Goal: Information Seeking & Learning: Learn about a topic

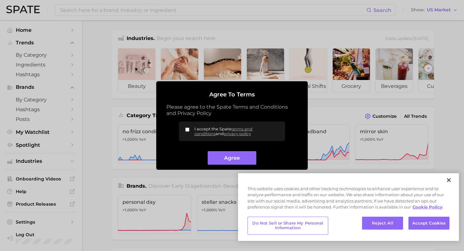
click at [186, 130] on input "I accept the Spate terms and conditions and privacy policy" at bounding box center [187, 130] width 4 height 4
checkbox input "true"
click at [228, 155] on button "Agree" at bounding box center [232, 158] width 48 height 14
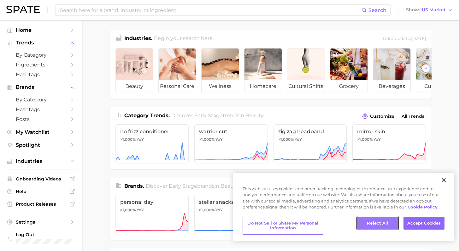
click at [384, 223] on button "Reject All" at bounding box center [377, 223] width 41 height 13
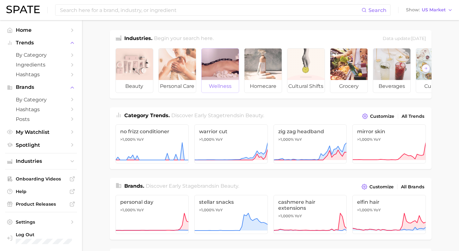
click at [217, 74] on div at bounding box center [220, 65] width 37 height 32
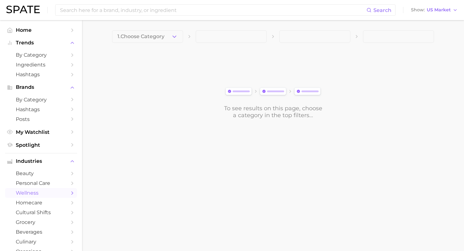
click at [232, 35] on span at bounding box center [231, 36] width 71 height 13
click at [173, 36] on icon "button" at bounding box center [174, 36] width 7 height 7
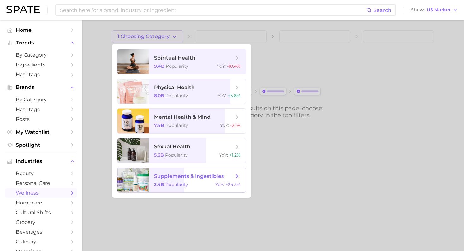
click at [179, 170] on span "supplements & ingestibles 3.4b Popularity YoY : +24.3%" at bounding box center [197, 180] width 97 height 25
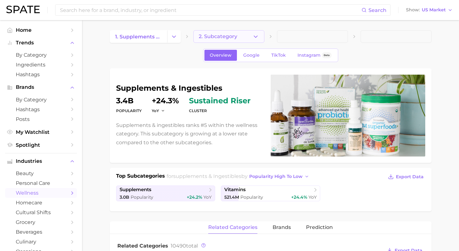
click at [246, 37] on button "2. Subcategory" at bounding box center [228, 36] width 71 height 13
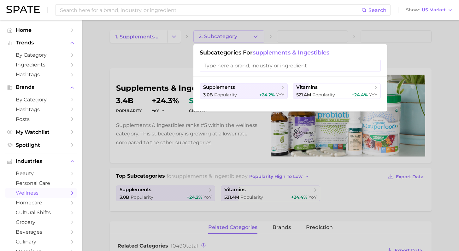
click at [231, 66] on input "search" at bounding box center [290, 66] width 181 height 12
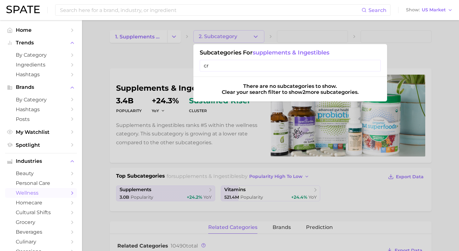
type input "c"
type input "T"
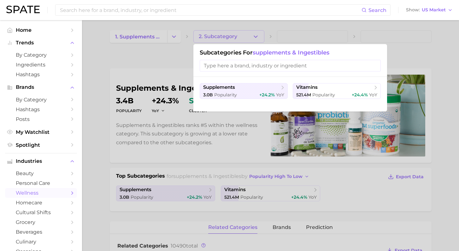
click at [179, 58] on div at bounding box center [229, 125] width 459 height 251
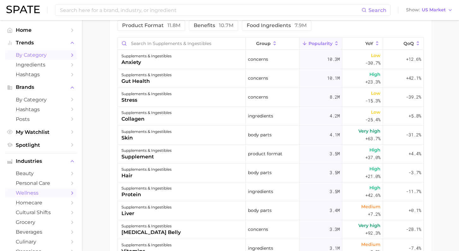
click at [35, 56] on span "by Category" at bounding box center [41, 55] width 50 height 6
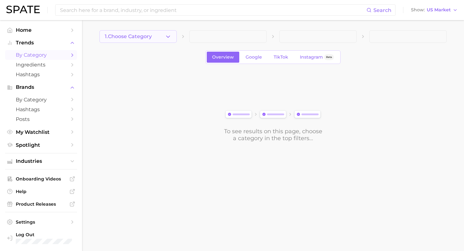
click at [172, 34] on button "1. Choose Category" at bounding box center [137, 36] width 77 height 13
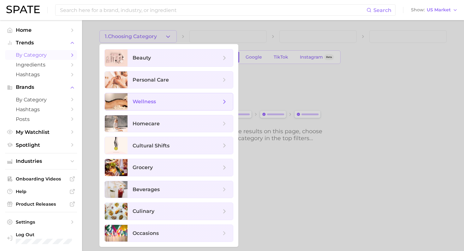
click at [163, 100] on span "wellness" at bounding box center [176, 101] width 88 height 7
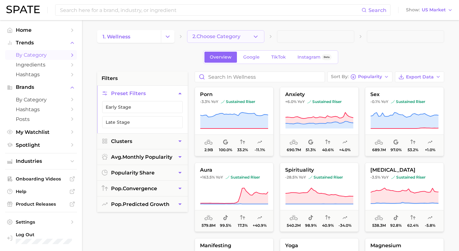
click at [212, 38] on span "2. Choose Category" at bounding box center [216, 37] width 48 height 6
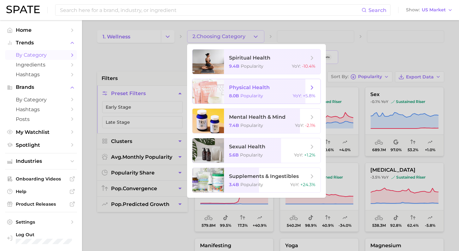
click at [262, 90] on span "physical health" at bounding box center [249, 88] width 41 height 6
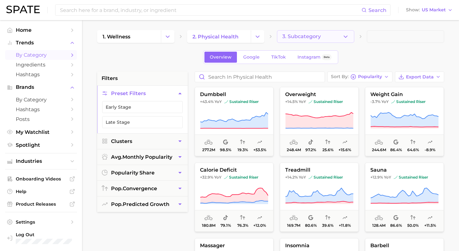
click at [313, 35] on span "3. Subcategory" at bounding box center [301, 37] width 38 height 6
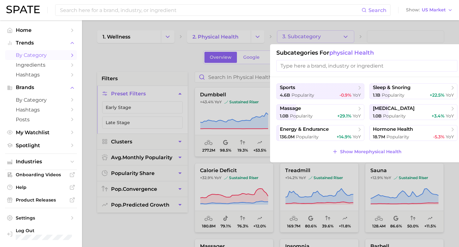
click at [167, 69] on div at bounding box center [229, 123] width 459 height 247
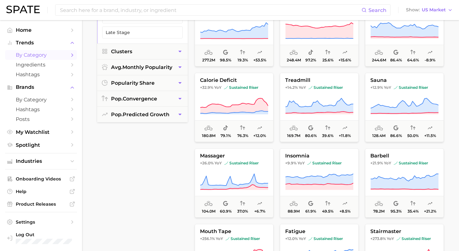
scroll to position [75, 0]
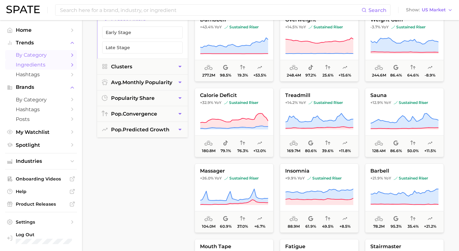
click at [51, 65] on span "Ingredients" at bounding box center [41, 65] width 50 height 6
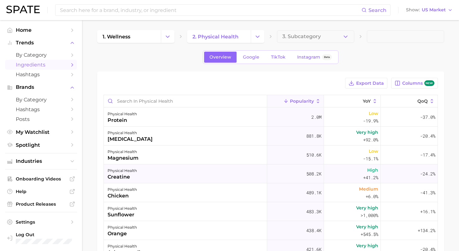
click at [160, 174] on div "physical health creatine" at bounding box center [185, 174] width 163 height 19
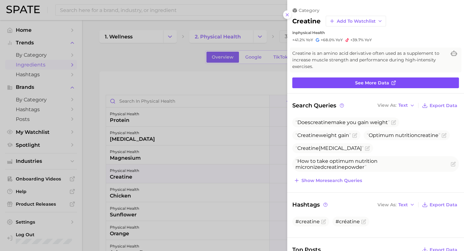
click at [376, 84] on span "See more data" at bounding box center [372, 82] width 34 height 5
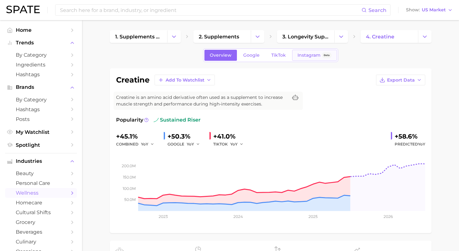
click at [310, 55] on span "Instagram" at bounding box center [308, 55] width 23 height 5
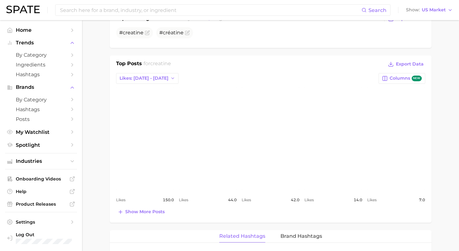
scroll to position [252, 0]
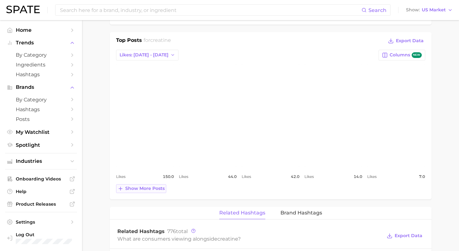
click at [133, 187] on span "Show more posts" at bounding box center [144, 188] width 39 height 5
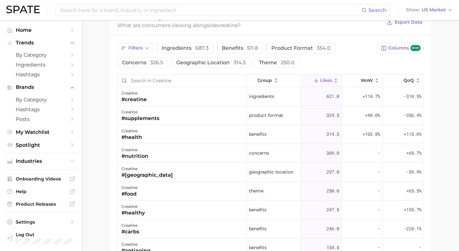
scroll to position [562, 0]
